Goal: Task Accomplishment & Management: Use online tool/utility

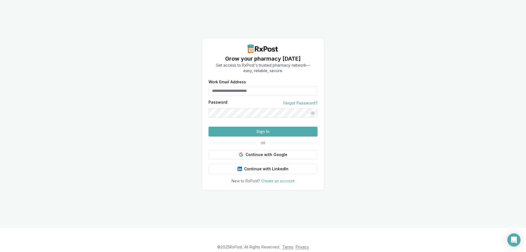
type input "**********"
drag, startPoint x: 236, startPoint y: 136, endPoint x: 248, endPoint y: 140, distance: 12.5
click at [237, 136] on button "Sign In" at bounding box center [262, 131] width 109 height 10
click at [263, 136] on button "Sign In" at bounding box center [262, 131] width 109 height 10
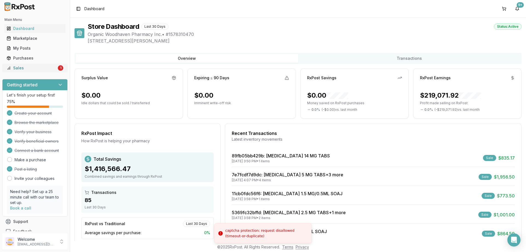
click at [33, 70] on div "Sales" at bounding box center [32, 67] width 50 height 5
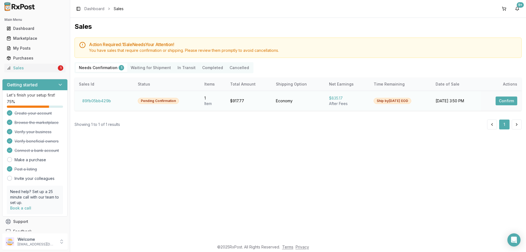
click at [497, 99] on button "Confirm" at bounding box center [506, 100] width 22 height 9
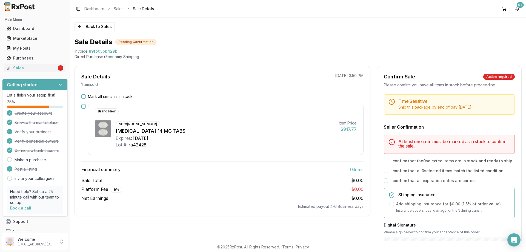
click at [84, 96] on button "Mark all items as in stock" at bounding box center [83, 96] width 4 height 4
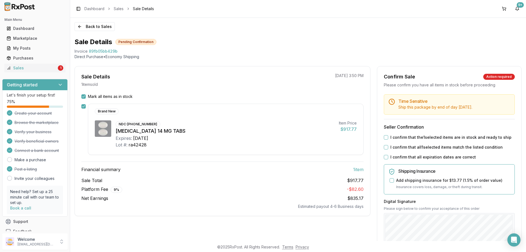
click at [384, 139] on button "I confirm that the 1 selected items are in stock and ready to ship" at bounding box center [386, 137] width 4 height 4
click at [383, 157] on div "Time Sensitive Ship this package by end of day Wednesday, September 10th . Sell…" at bounding box center [449, 209] width 144 height 231
click at [384, 149] on button "I confirm that all 1 selected items match the listed condition" at bounding box center [386, 147] width 4 height 4
click at [384, 159] on button "I confirm that all expiration dates are correct" at bounding box center [386, 157] width 4 height 4
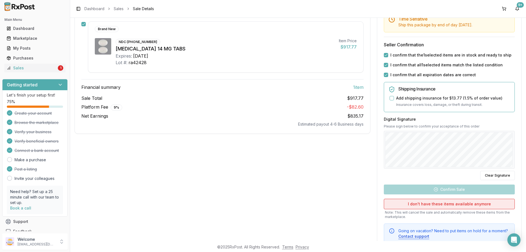
scroll to position [106, 0]
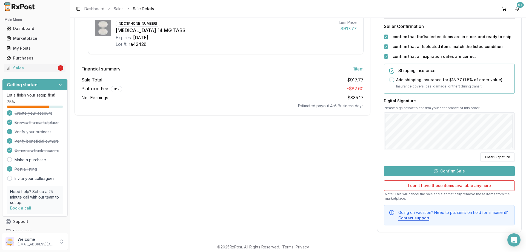
click at [451, 168] on button "Confirm Sale" at bounding box center [449, 171] width 131 height 10
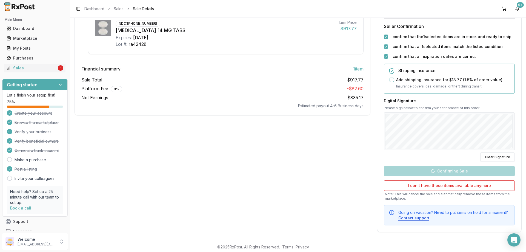
scroll to position [0, 0]
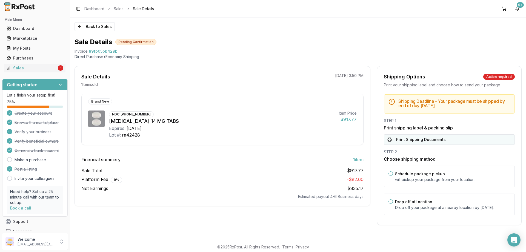
click at [404, 136] on button "Print Shipping Documents" at bounding box center [449, 139] width 131 height 10
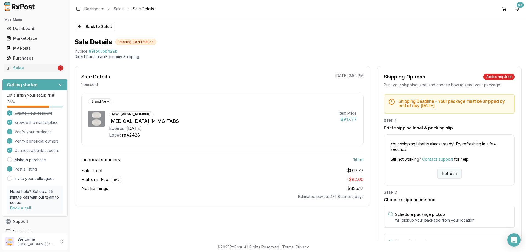
click at [443, 171] on button "Refresh" at bounding box center [449, 173] width 24 height 10
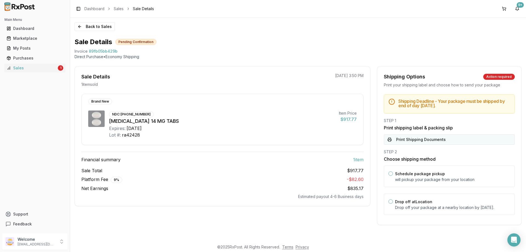
click at [392, 139] on button "Print Shipping Documents" at bounding box center [449, 139] width 131 height 10
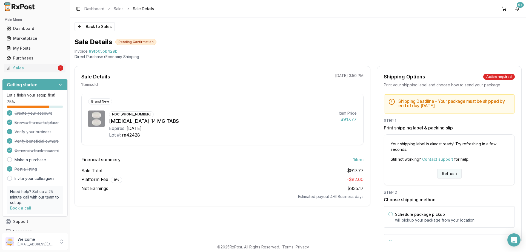
click at [457, 172] on button "Refresh" at bounding box center [449, 173] width 24 height 10
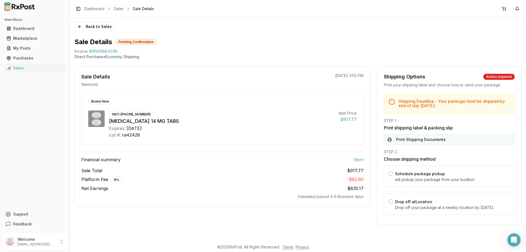
click at [398, 138] on button "Print Shipping Documents" at bounding box center [449, 139] width 131 height 10
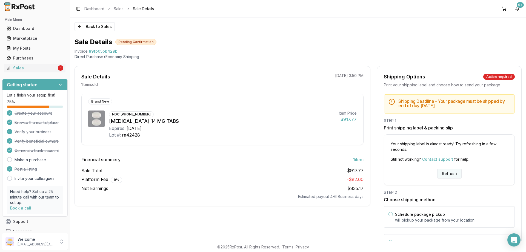
click at [447, 176] on button "Refresh" at bounding box center [449, 173] width 24 height 10
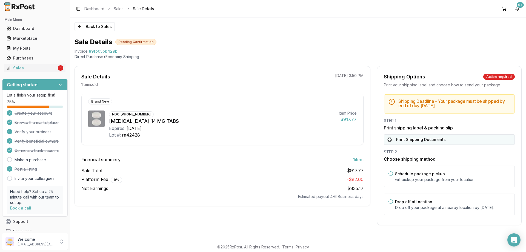
click at [393, 140] on button "Print Shipping Documents" at bounding box center [449, 139] width 131 height 10
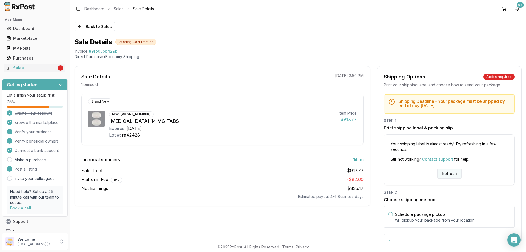
click at [450, 170] on button "Refresh" at bounding box center [449, 173] width 24 height 10
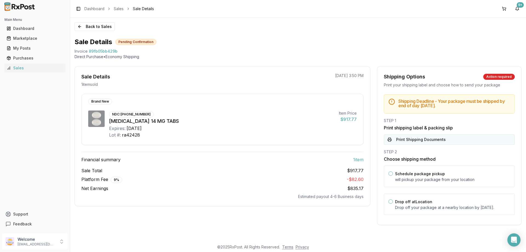
click at [426, 140] on button "Print Shipping Documents" at bounding box center [449, 139] width 131 height 10
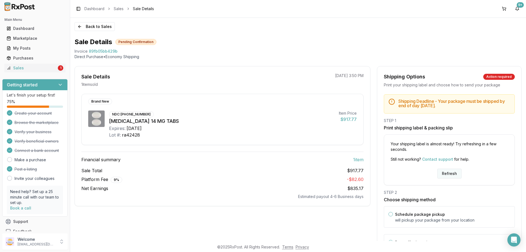
click at [446, 173] on button "Refresh" at bounding box center [449, 173] width 24 height 10
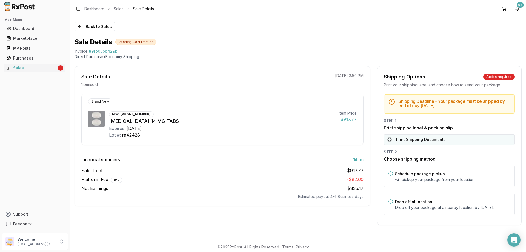
click at [401, 139] on button "Print Shipping Documents" at bounding box center [449, 139] width 131 height 10
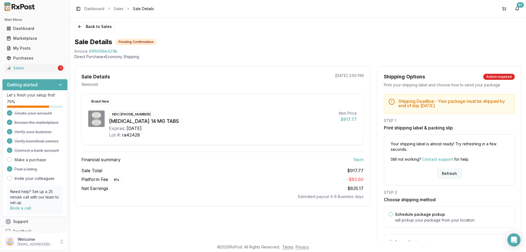
click at [454, 171] on button "Refresh" at bounding box center [449, 173] width 24 height 10
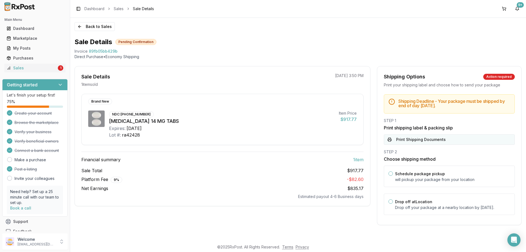
click at [417, 142] on button "Print Shipping Documents" at bounding box center [449, 139] width 131 height 10
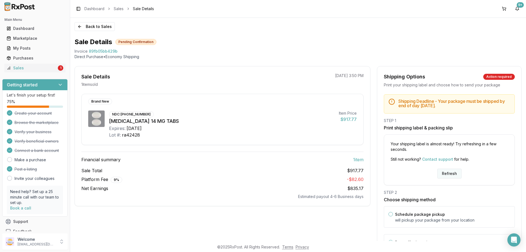
click at [437, 171] on button "Refresh" at bounding box center [449, 173] width 24 height 10
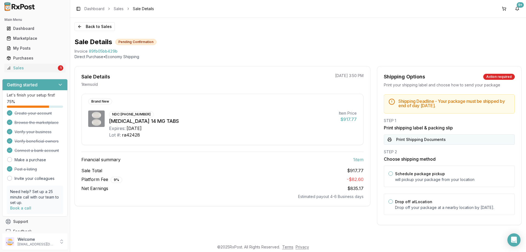
click at [412, 142] on button "Print Shipping Documents" at bounding box center [449, 139] width 131 height 10
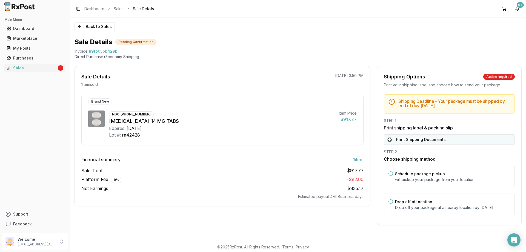
click at [391, 136] on button "Print Shipping Documents" at bounding box center [449, 139] width 131 height 10
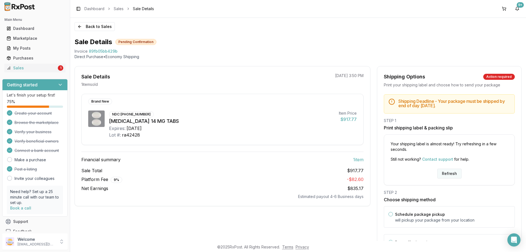
click at [446, 169] on button "Refresh" at bounding box center [449, 173] width 24 height 10
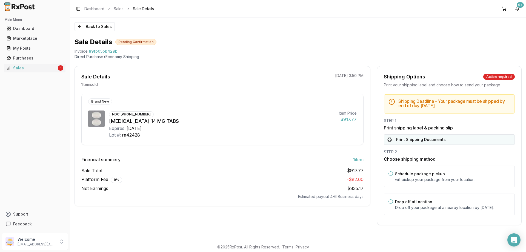
click at [422, 135] on button "Print Shipping Documents" at bounding box center [449, 139] width 131 height 10
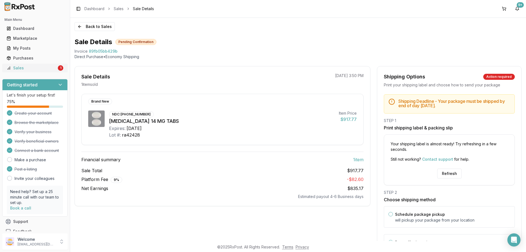
drag, startPoint x: 29, startPoint y: 63, endPoint x: 31, endPoint y: 64, distance: 2.9
click at [29, 63] on ul "Dashboard Marketplace My Posts Purchases Sales 1" at bounding box center [34, 48] width 65 height 48
click at [32, 57] on div "Purchases" at bounding box center [35, 57] width 57 height 5
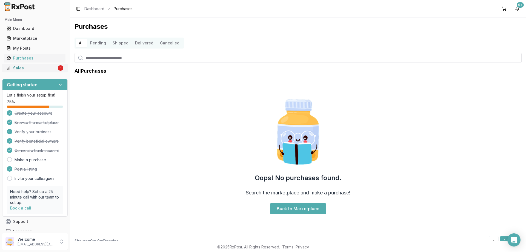
click at [38, 68] on div "Sales" at bounding box center [32, 67] width 50 height 5
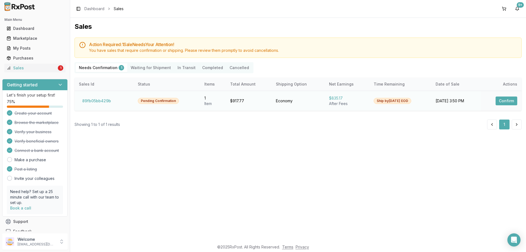
click at [503, 104] on button "Confirm" at bounding box center [506, 100] width 22 height 9
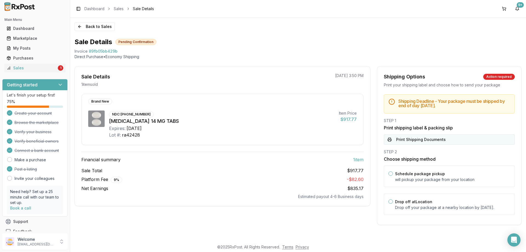
click at [420, 137] on button "Print Shipping Documents" at bounding box center [449, 139] width 131 height 10
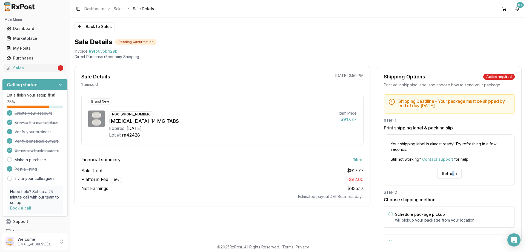
click at [451, 166] on div "Your shipping label is almost ready! Try refreshing in a few seconds. Still not…" at bounding box center [449, 159] width 131 height 51
click at [451, 172] on button "Refresh" at bounding box center [449, 173] width 24 height 10
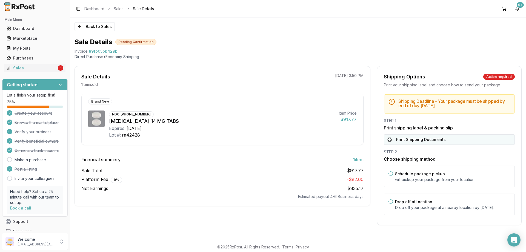
click at [410, 142] on button "Print Shipping Documents" at bounding box center [449, 139] width 131 height 10
click at [413, 137] on button "Print Shipping Documents" at bounding box center [449, 139] width 131 height 10
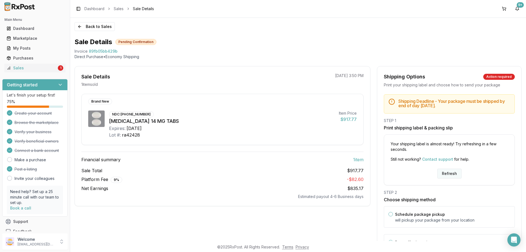
click at [439, 175] on button "Refresh" at bounding box center [449, 173] width 24 height 10
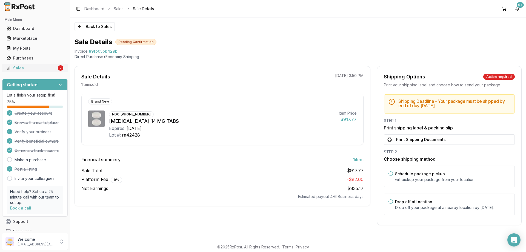
click at [39, 71] on link "Sales 2" at bounding box center [34, 68] width 61 height 10
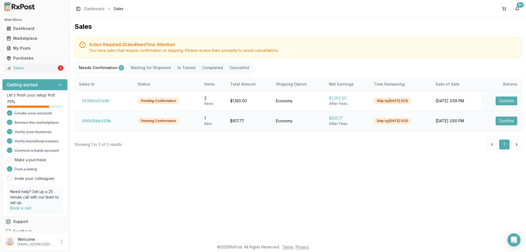
click at [503, 124] on button "Confirm" at bounding box center [506, 120] width 22 height 9
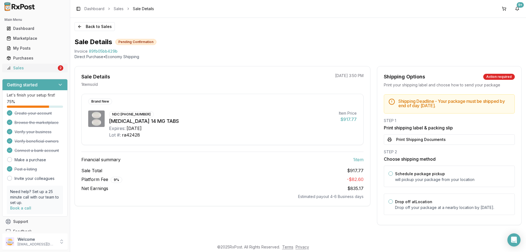
drag, startPoint x: 17, startPoint y: 65, endPoint x: 46, endPoint y: 70, distance: 29.4
click at [17, 65] on div "Sales" at bounding box center [32, 67] width 50 height 5
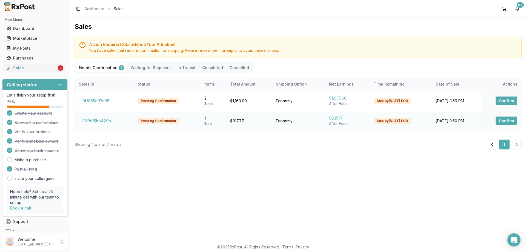
click at [509, 121] on button "Confirm" at bounding box center [506, 120] width 22 height 9
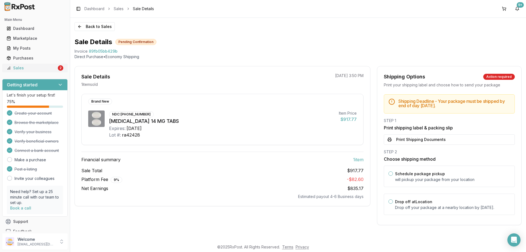
click at [48, 69] on div "Sales" at bounding box center [32, 67] width 50 height 5
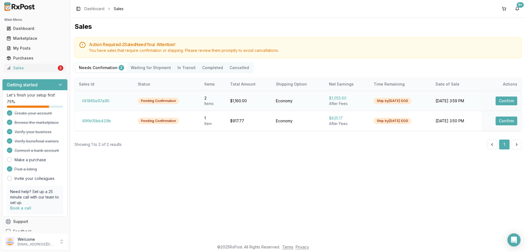
click at [509, 99] on button "Confirm" at bounding box center [506, 100] width 22 height 9
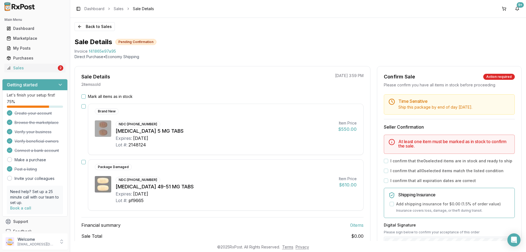
click at [84, 96] on button "Mark all items as in stock" at bounding box center [83, 96] width 4 height 4
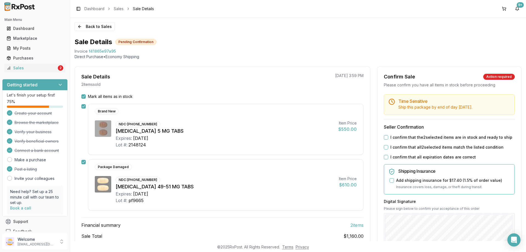
scroll to position [27, 0]
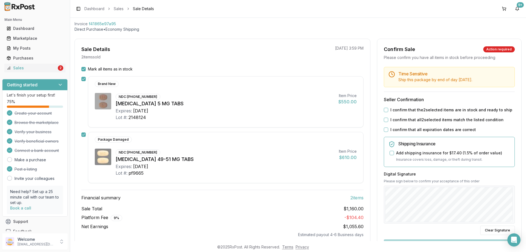
click at [390, 113] on label "I confirm that the 2 selected items are in stock and ready to ship" at bounding box center [451, 109] width 122 height 5
click at [388, 112] on button "I confirm that the 2 selected items are in stock and ready to ship" at bounding box center [386, 110] width 4 height 4
click at [384, 122] on button "I confirm that all 2 selected items match the listed condition" at bounding box center [386, 119] width 4 height 4
click at [386, 132] on button "I confirm that all expiration dates are correct" at bounding box center [386, 129] width 4 height 4
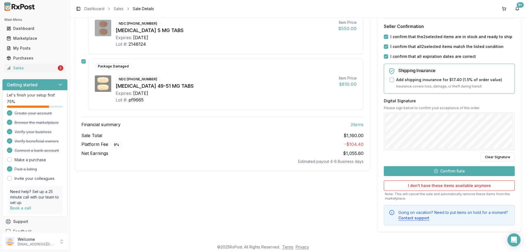
click at [424, 171] on button "Confirm Sale" at bounding box center [449, 171] width 131 height 10
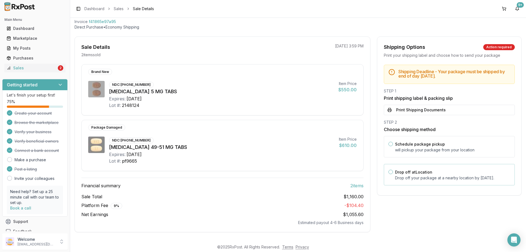
scroll to position [30, 0]
drag, startPoint x: 387, startPoint y: 101, endPoint x: 389, endPoint y: 111, distance: 9.7
click at [387, 102] on div "STEP 1 Print shipping label & packing slip Print Shipping Documents" at bounding box center [449, 101] width 131 height 27
click at [389, 111] on button "Print Shipping Documents" at bounding box center [449, 110] width 131 height 10
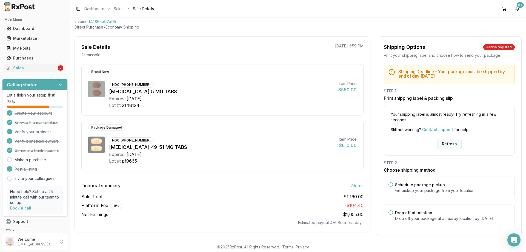
click at [448, 143] on button "Refresh" at bounding box center [449, 144] width 24 height 10
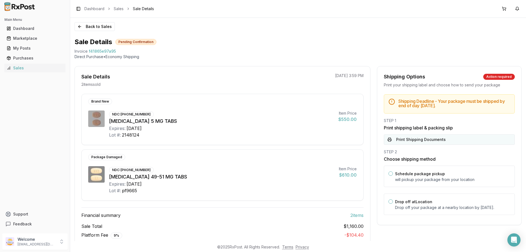
click at [418, 140] on button "Print Shipping Documents" at bounding box center [449, 139] width 131 height 10
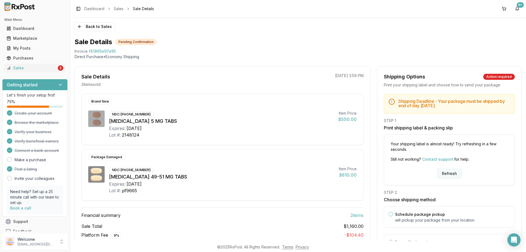
click at [442, 173] on button "Refresh" at bounding box center [449, 173] width 24 height 10
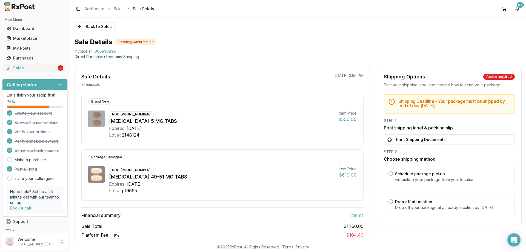
drag, startPoint x: 396, startPoint y: 136, endPoint x: 427, endPoint y: 135, distance: 31.0
click at [396, 137] on button "Print Shipping Documents" at bounding box center [449, 139] width 131 height 10
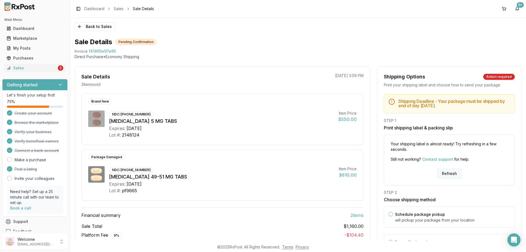
click at [456, 174] on button "Refresh" at bounding box center [449, 173] width 24 height 10
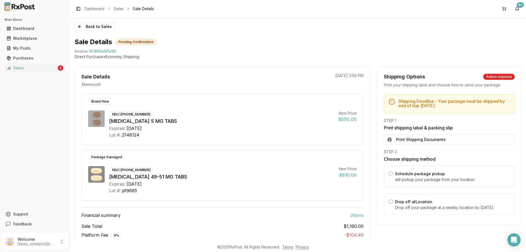
click at [441, 141] on button "Print Shipping Documents" at bounding box center [449, 139] width 131 height 10
click at [411, 132] on div "STEP 1 Print shipping label & packing slip Print Shipping Documents" at bounding box center [449, 131] width 131 height 27
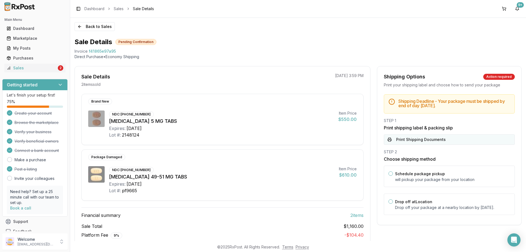
click at [410, 135] on button "Print Shipping Documents" at bounding box center [449, 139] width 131 height 10
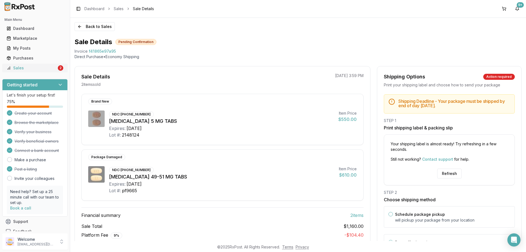
click at [22, 66] on div "Sales" at bounding box center [32, 67] width 50 height 5
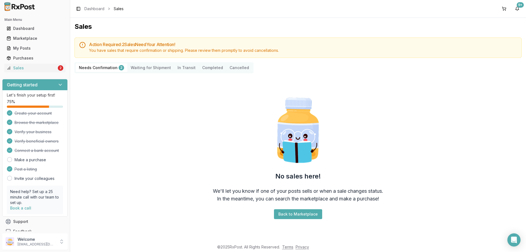
click at [91, 67] on Confirmation "Needs Confirmation 2" at bounding box center [102, 67] width 52 height 9
drag, startPoint x: 137, startPoint y: 67, endPoint x: 224, endPoint y: 82, distance: 88.4
click at [137, 67] on Shipment "Waiting for Shipment" at bounding box center [150, 67] width 47 height 9
click at [43, 66] on div "Sales" at bounding box center [32, 67] width 50 height 5
click at [100, 68] on Confirmation "Needs Confirmation 2" at bounding box center [102, 67] width 52 height 9
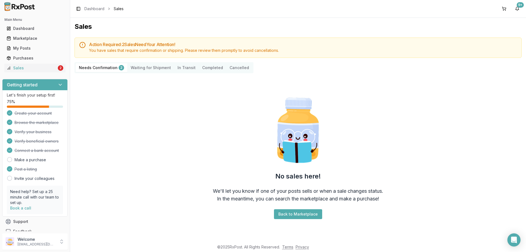
click at [146, 68] on Shipment "Waiting for Shipment" at bounding box center [150, 67] width 47 height 9
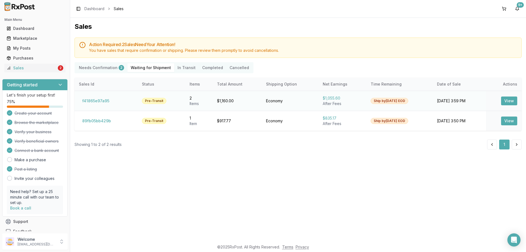
click at [507, 100] on button "View" at bounding box center [509, 100] width 16 height 9
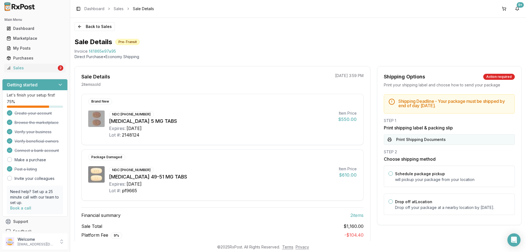
click at [417, 137] on button "Print Shipping Documents" at bounding box center [449, 139] width 131 height 10
click at [41, 67] on div "Sales" at bounding box center [32, 67] width 50 height 5
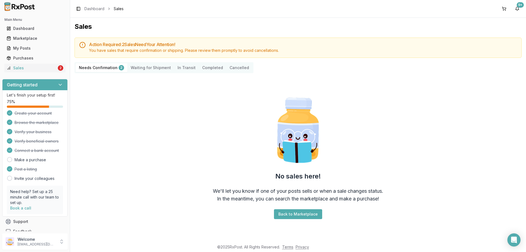
click at [91, 66] on Confirmation "Needs Confirmation 2" at bounding box center [102, 67] width 52 height 9
click at [45, 67] on div "Sales" at bounding box center [32, 67] width 50 height 5
click at [98, 68] on Confirmation "Needs Confirmation 2" at bounding box center [102, 67] width 52 height 9
drag, startPoint x: 152, startPoint y: 68, endPoint x: 145, endPoint y: 70, distance: 6.5
click at [152, 68] on Shipment "Waiting for Shipment" at bounding box center [150, 67] width 47 height 9
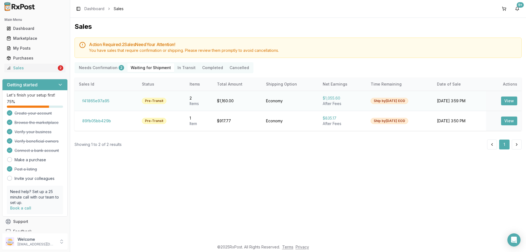
click at [509, 101] on button "View" at bounding box center [509, 100] width 16 height 9
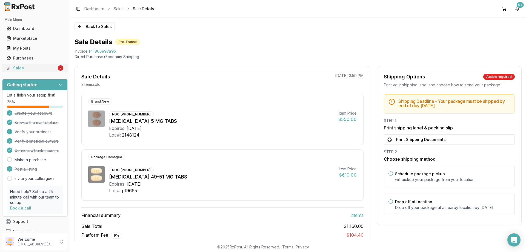
click at [31, 68] on div "Sales" at bounding box center [32, 67] width 50 height 5
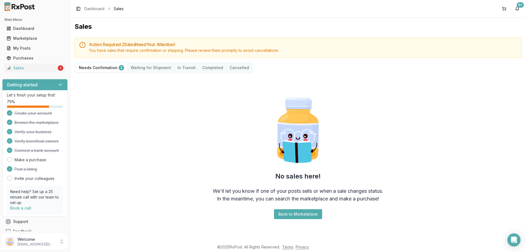
click at [154, 71] on Shipment "Waiting for Shipment" at bounding box center [150, 67] width 47 height 9
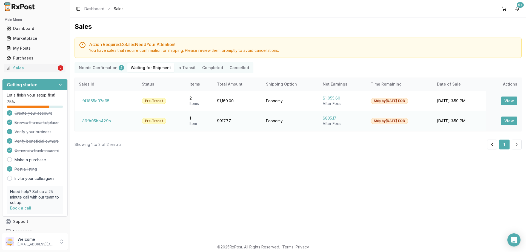
drag, startPoint x: 507, startPoint y: 120, endPoint x: 514, endPoint y: 119, distance: 7.2
click at [507, 120] on button "View" at bounding box center [509, 120] width 16 height 9
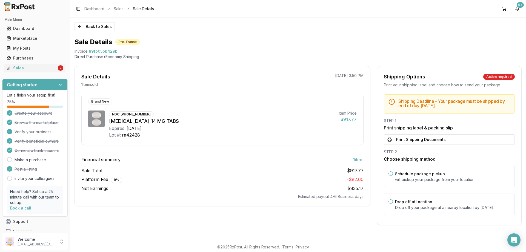
click at [507, 122] on div "STEP 1" at bounding box center [449, 120] width 131 height 5
click at [404, 143] on button "Print Shipping Documents" at bounding box center [449, 139] width 131 height 10
